Goal: Transaction & Acquisition: Purchase product/service

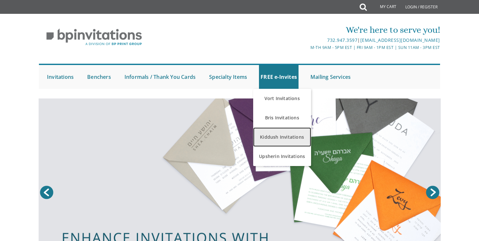
click at [272, 143] on link "Kiddush Invitations" at bounding box center [282, 136] width 58 height 19
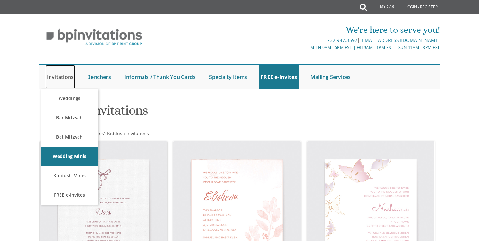
click at [60, 74] on link "Invitations" at bounding box center [60, 77] width 30 height 24
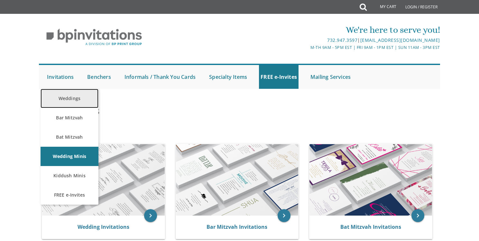
click at [64, 100] on link "Weddings" at bounding box center [70, 98] width 58 height 19
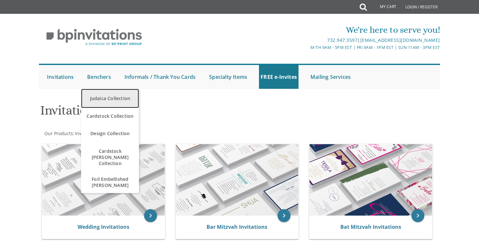
click at [112, 97] on link "Judaica Collection" at bounding box center [110, 98] width 58 height 19
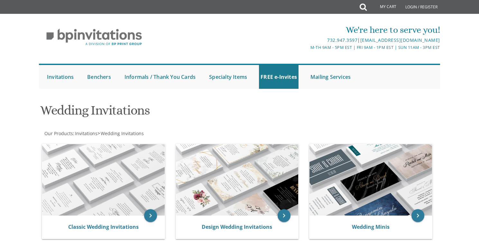
scroll to position [64, 0]
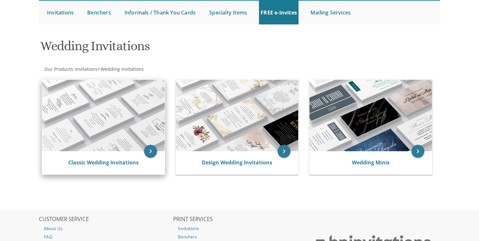
click at [147, 136] on img at bounding box center [103, 115] width 123 height 71
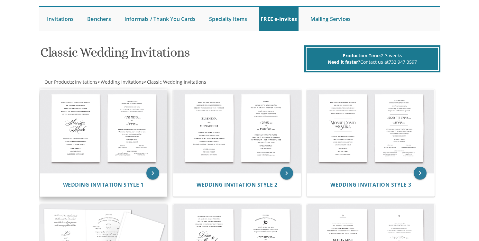
scroll to position [64, 0]
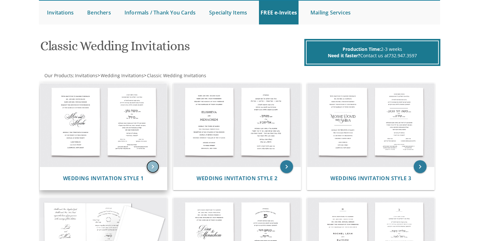
click at [156, 165] on icon "keyboard_arrow_right" at bounding box center [152, 166] width 13 height 13
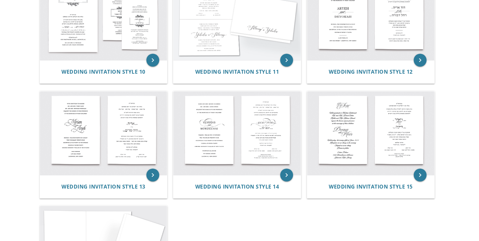
scroll to position [579, 0]
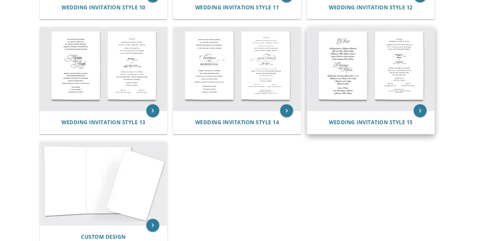
click at [375, 75] on img at bounding box center [370, 69] width 127 height 84
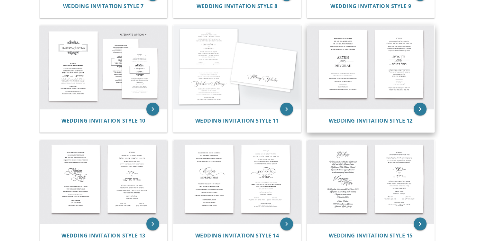
scroll to position [450, 0]
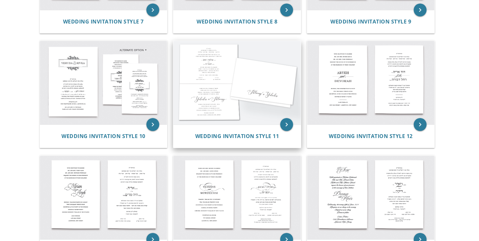
click at [274, 78] on img at bounding box center [236, 83] width 127 height 84
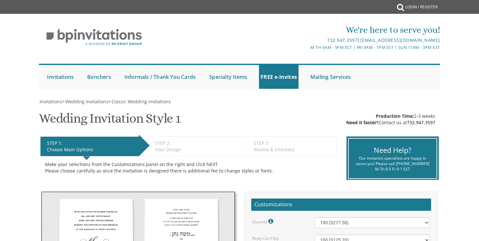
scroll to position [64, 0]
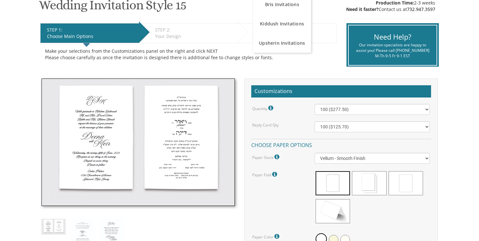
scroll to position [129, 0]
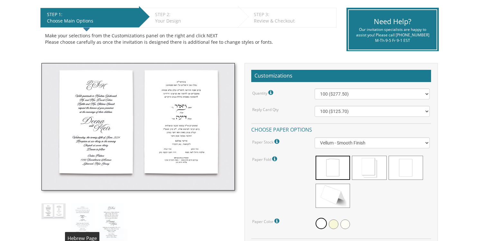
click at [87, 221] on img at bounding box center [82, 221] width 24 height 37
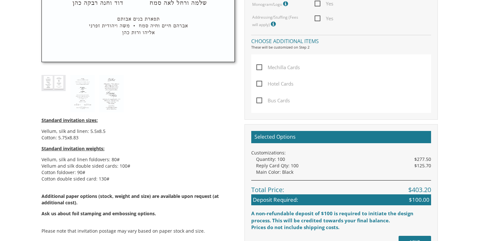
scroll to position [450, 0]
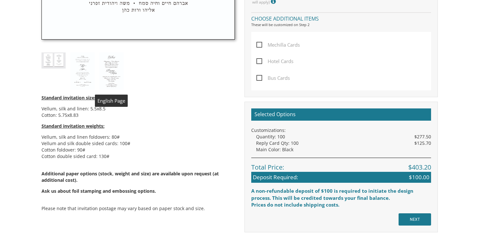
click at [109, 82] on img at bounding box center [111, 70] width 24 height 37
click at [112, 66] on img at bounding box center [111, 70] width 24 height 37
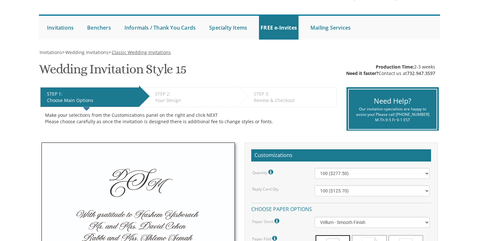
scroll to position [64, 0]
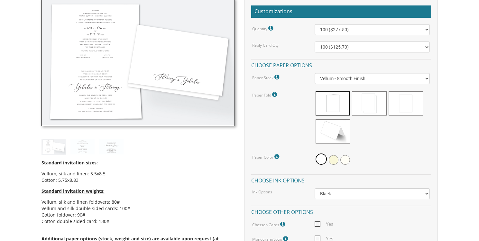
scroll to position [322, 0]
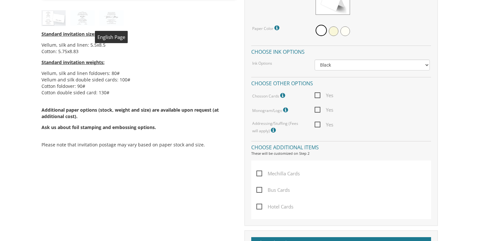
click at [110, 16] on img at bounding box center [111, 18] width 24 height 16
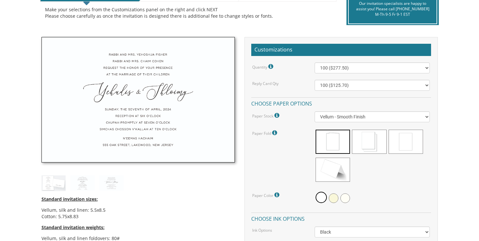
scroll to position [127, 0]
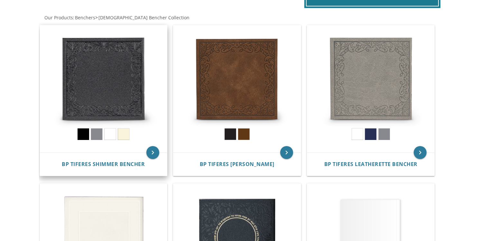
scroll to position [129, 0]
